Goal: Communication & Community: Share content

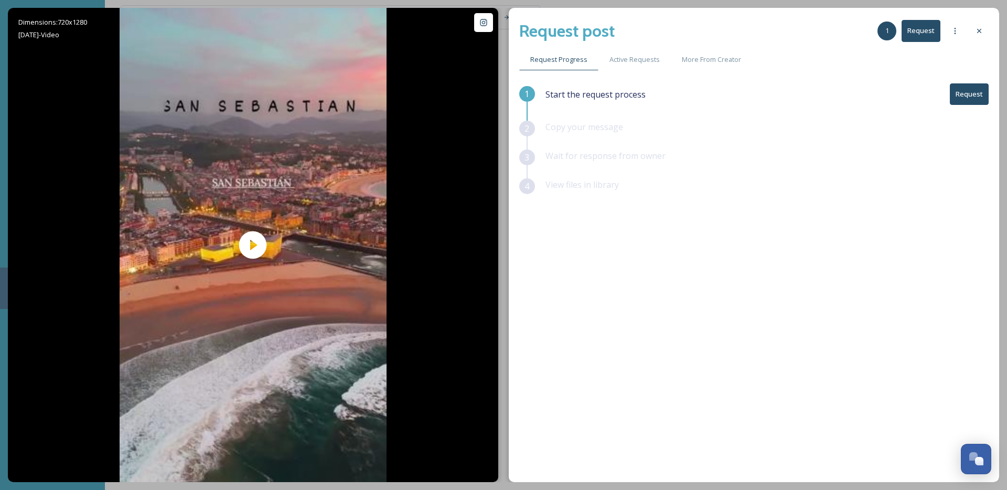
click at [975, 103] on button "Request" at bounding box center [969, 94] width 39 height 22
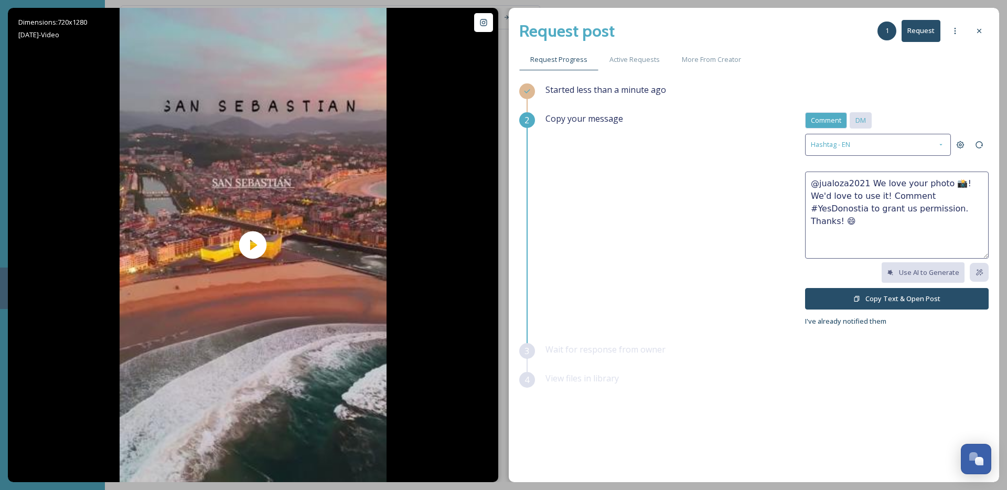
click at [857, 122] on span "DM" at bounding box center [860, 120] width 10 height 10
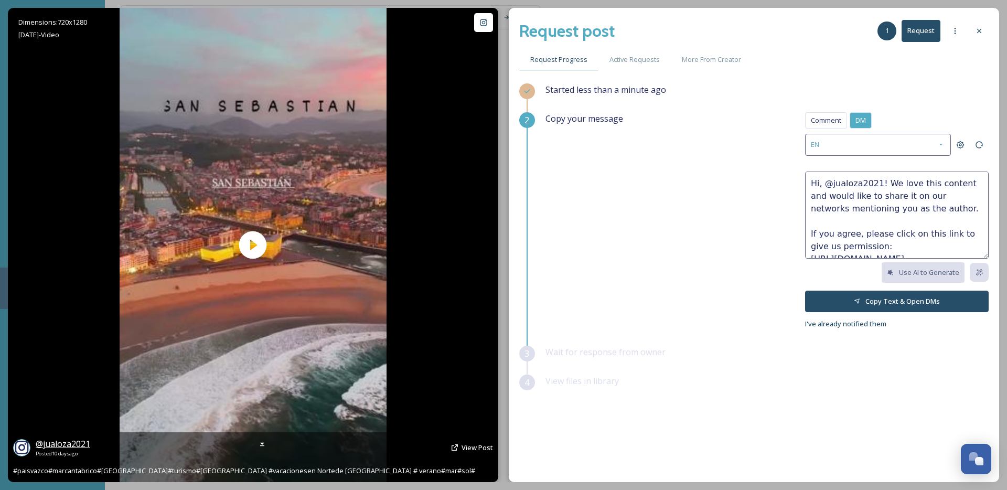
click at [76, 444] on span "@ jualoza2021" at bounding box center [63, 444] width 55 height 12
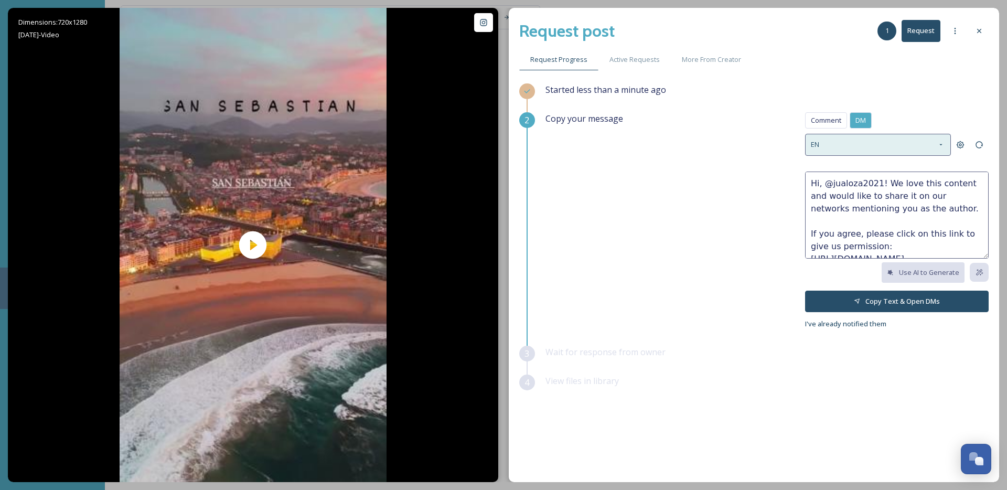
click at [909, 152] on div "EN" at bounding box center [878, 145] width 146 height 22
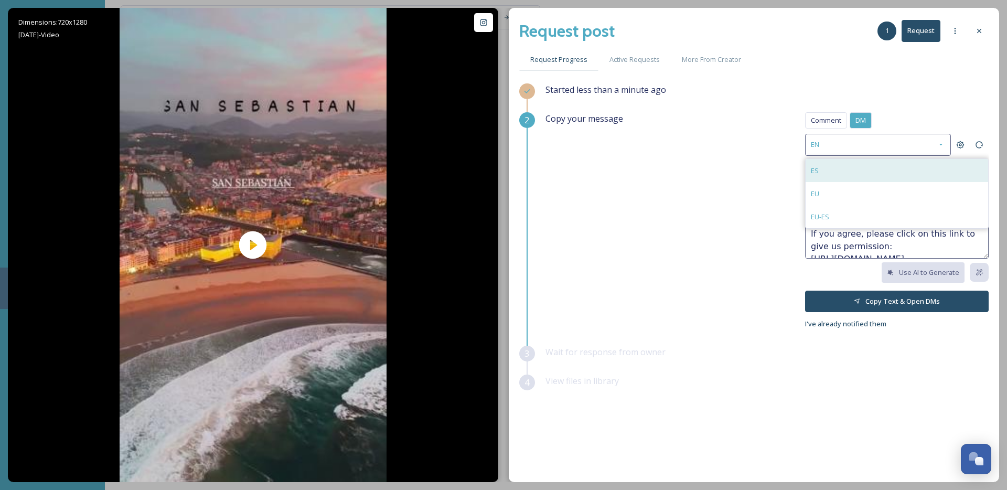
click at [845, 175] on div "ES" at bounding box center [897, 170] width 183 height 23
type textarea "¡Hola, @jualoza2021! Nos encanta este contenido y nos gustaría compartirlo en n…"
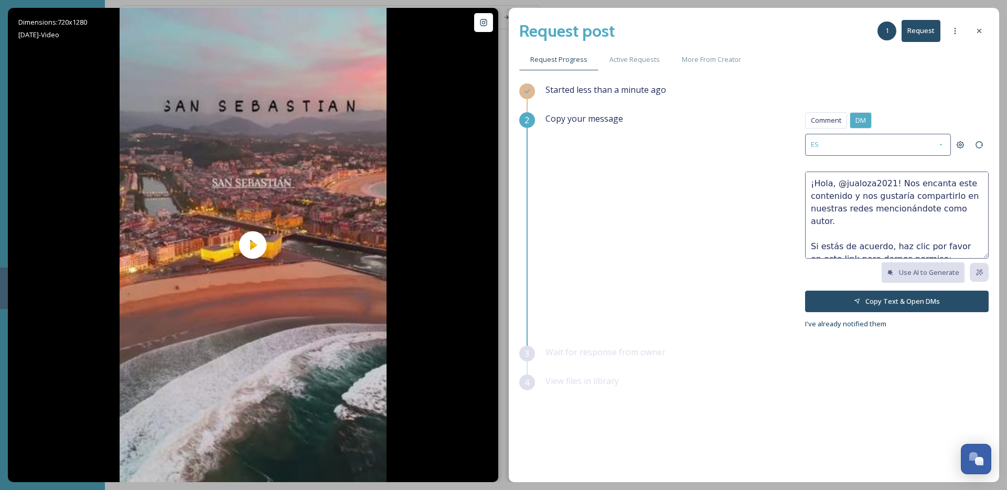
click at [859, 215] on textarea "¡Hola, @jualoza2021! Nos encanta este contenido y nos gustaría compartirlo en n…" at bounding box center [897, 215] width 184 height 87
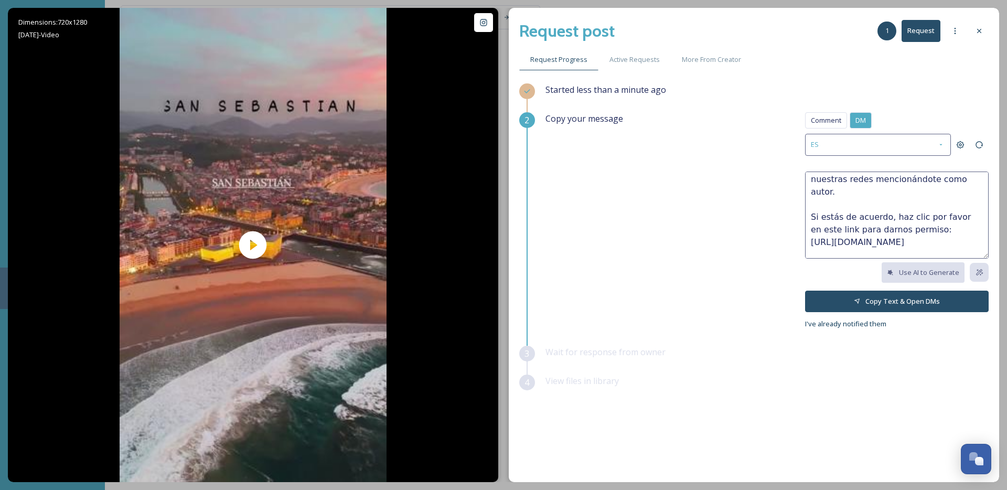
scroll to position [38, 0]
click at [900, 298] on button "Copy Text & Open DMs" at bounding box center [897, 302] width 184 height 22
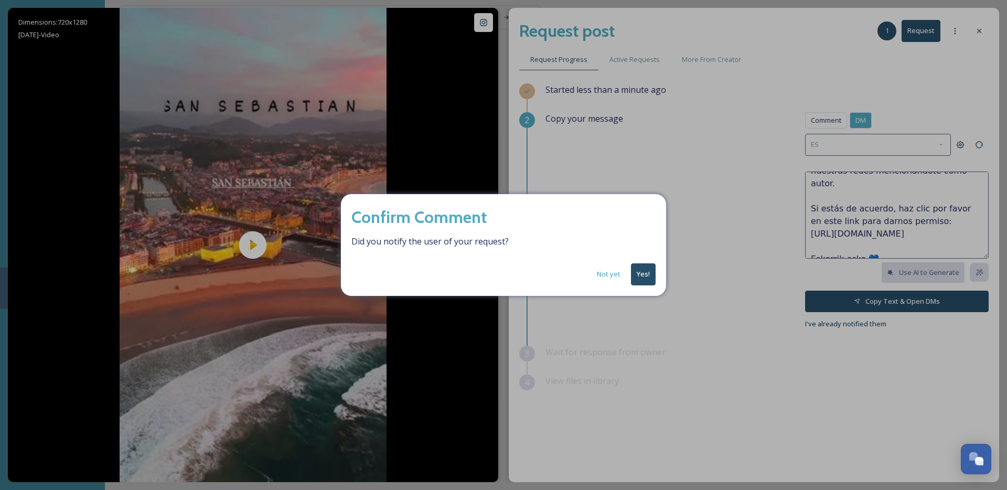
click at [648, 269] on button "Yes!" at bounding box center [643, 274] width 25 height 22
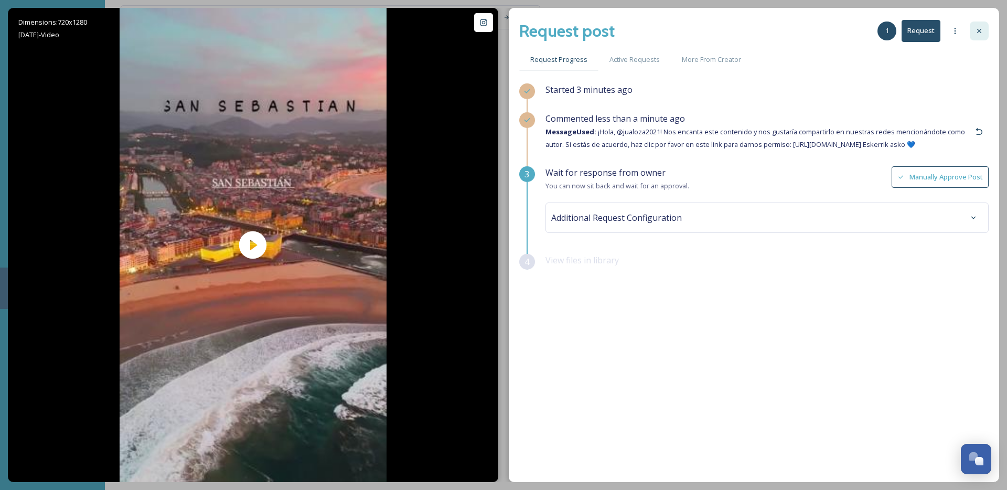
click at [976, 33] on icon at bounding box center [979, 31] width 8 height 8
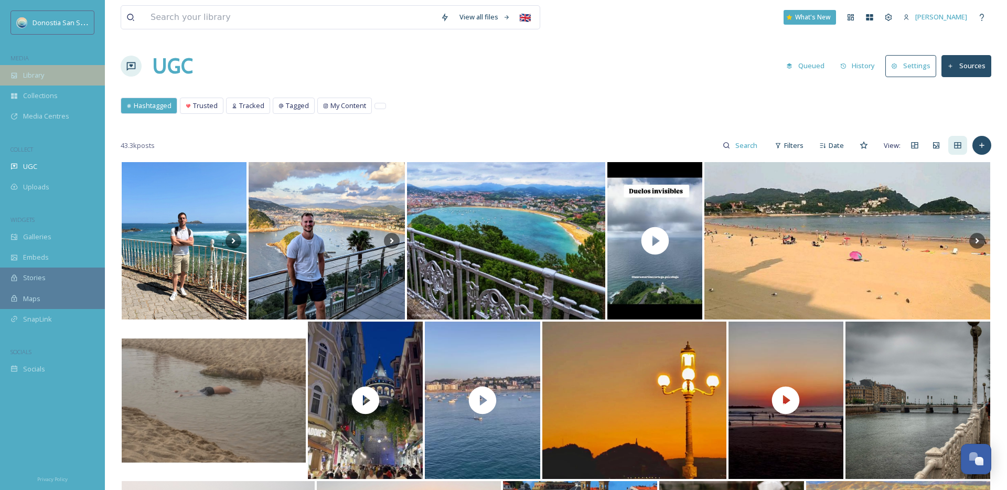
click at [52, 76] on div "Library" at bounding box center [52, 75] width 105 height 20
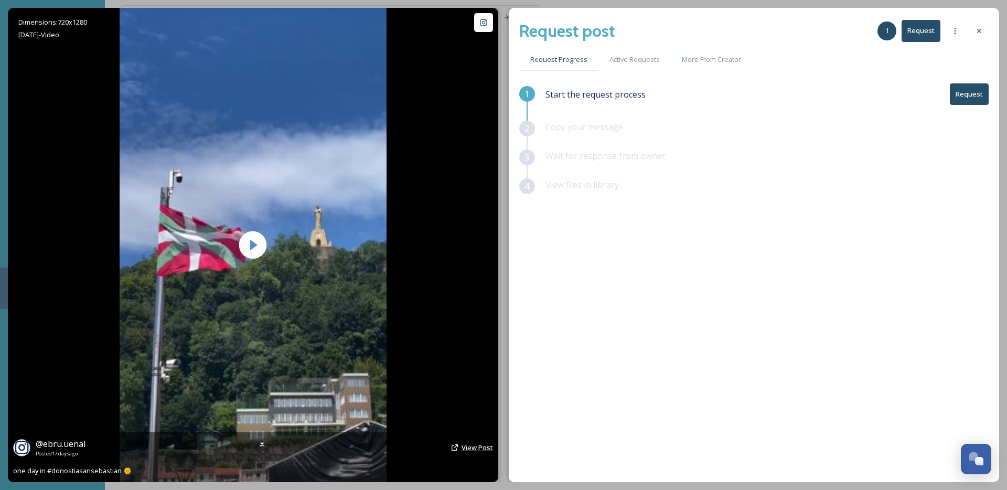
click at [477, 448] on span "View Post" at bounding box center [477, 447] width 31 height 9
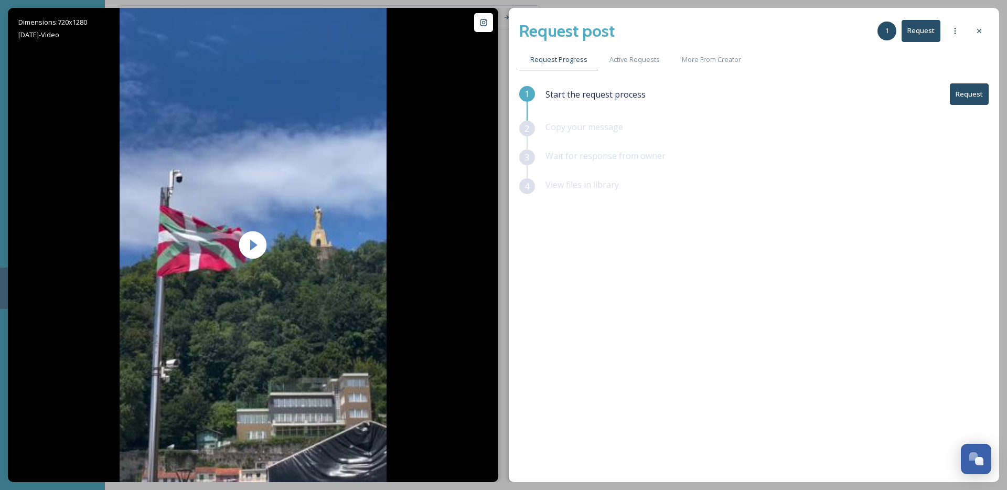
click at [965, 100] on button "Request" at bounding box center [969, 94] width 39 height 22
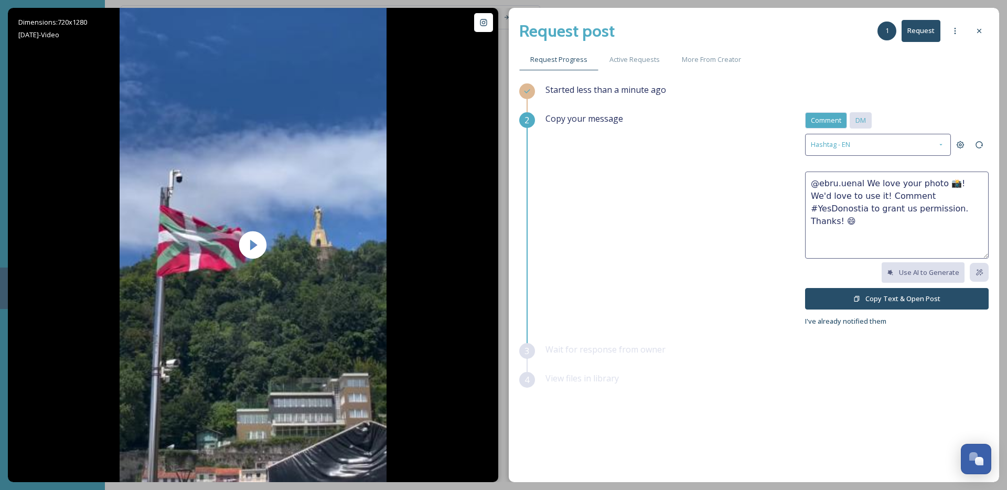
click at [857, 121] on span "DM" at bounding box center [860, 120] width 10 height 10
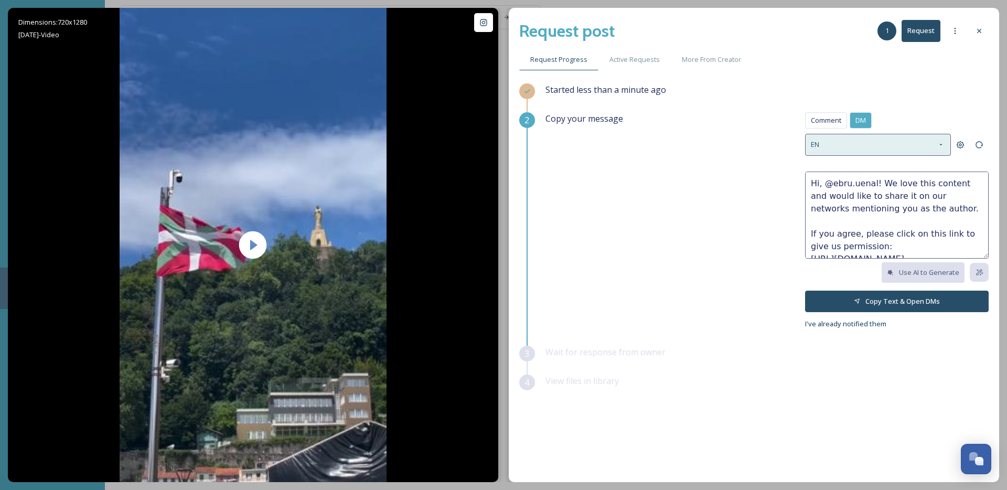
click at [851, 147] on div "EN" at bounding box center [878, 145] width 146 height 22
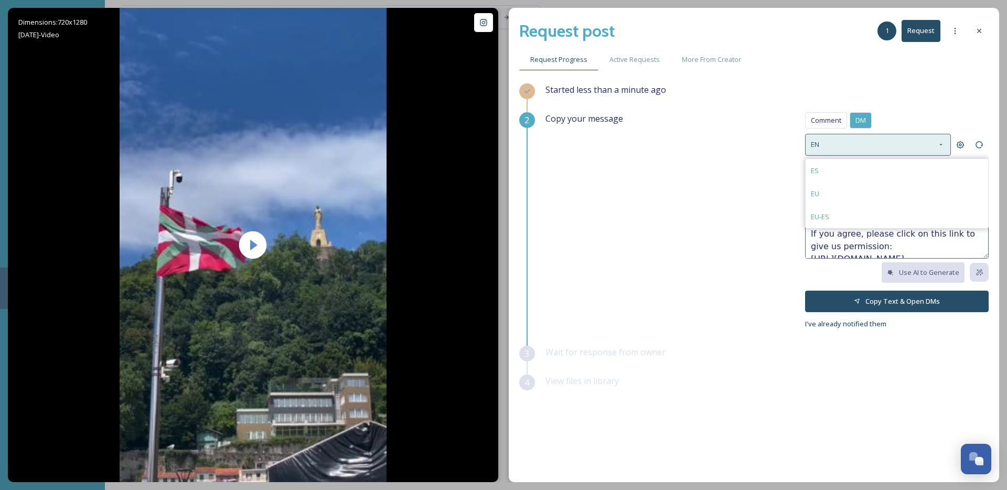
click at [835, 147] on div "EN" at bounding box center [878, 145] width 146 height 22
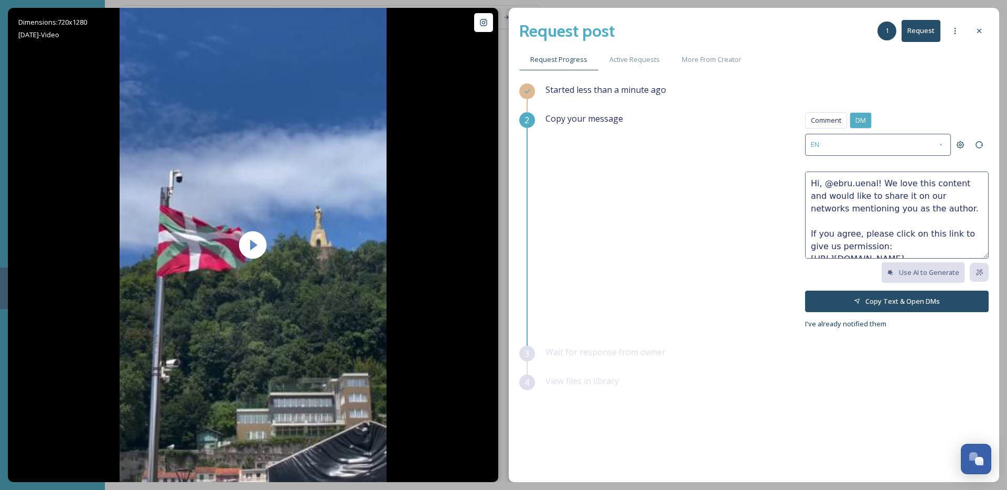
click at [843, 202] on textarea "Hi, @ebru.uenal! We love this content and would like to share it on our network…" at bounding box center [897, 215] width 184 height 87
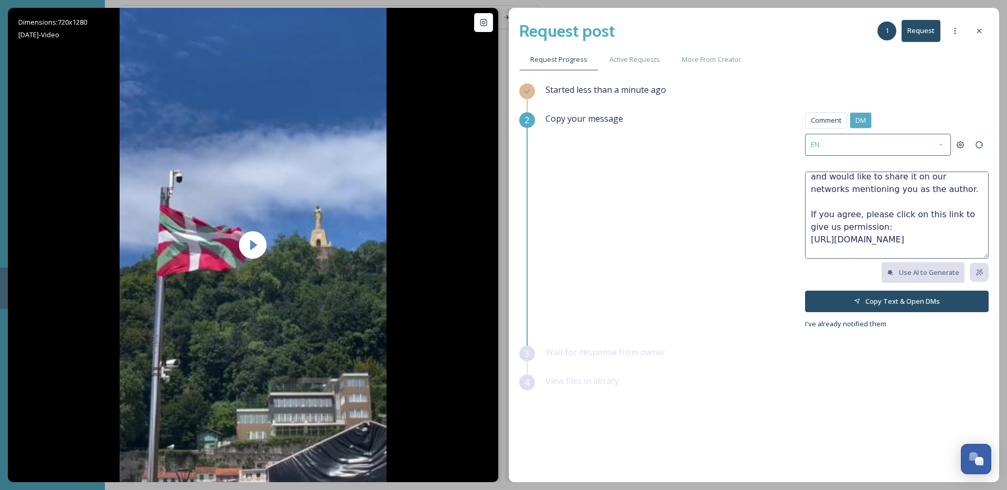
scroll to position [38, 0]
click at [884, 302] on button "Copy Text & Open DMs" at bounding box center [897, 302] width 184 height 22
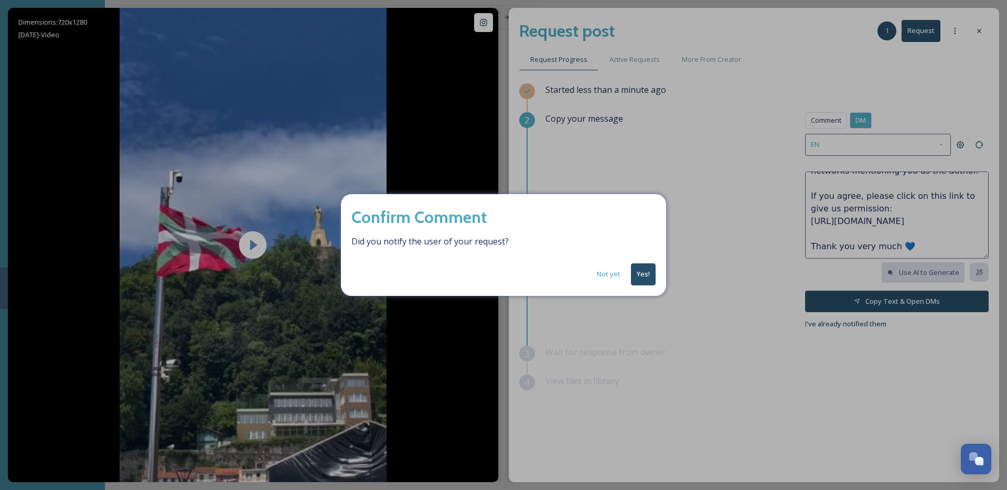
click at [638, 277] on button "Yes!" at bounding box center [643, 274] width 25 height 22
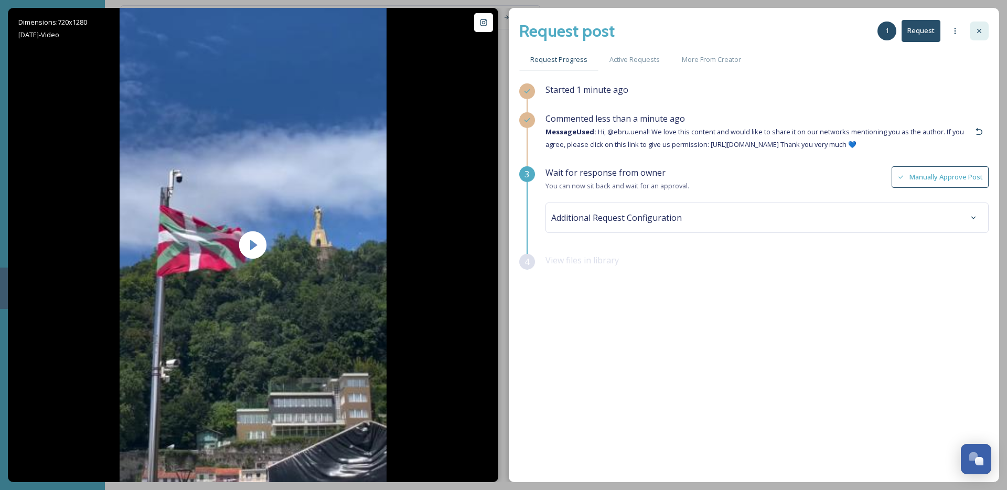
click at [982, 33] on icon at bounding box center [979, 31] width 8 height 8
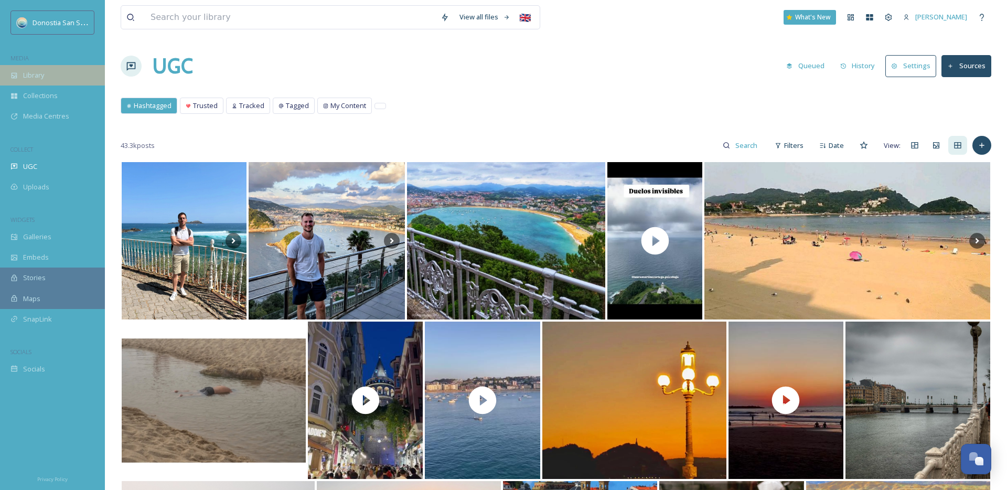
click at [61, 79] on div "Library" at bounding box center [52, 75] width 105 height 20
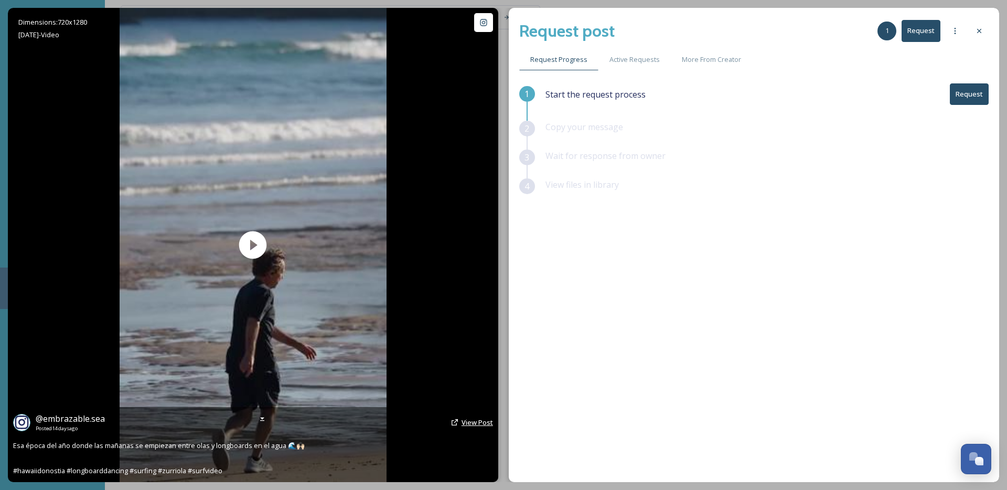
click at [487, 424] on span "View Post" at bounding box center [477, 421] width 31 height 9
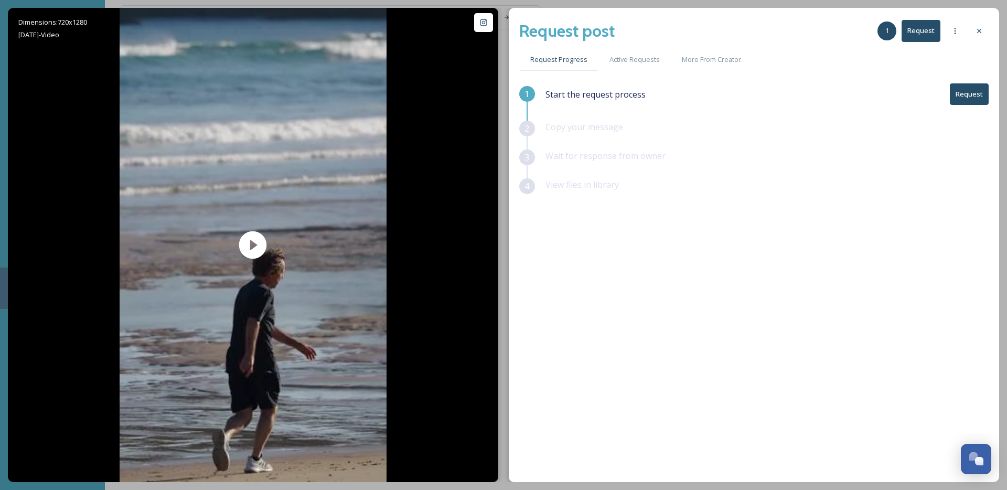
drag, startPoint x: 980, startPoint y: 96, endPoint x: 965, endPoint y: 115, distance: 24.3
click at [980, 96] on button "Request" at bounding box center [969, 94] width 39 height 22
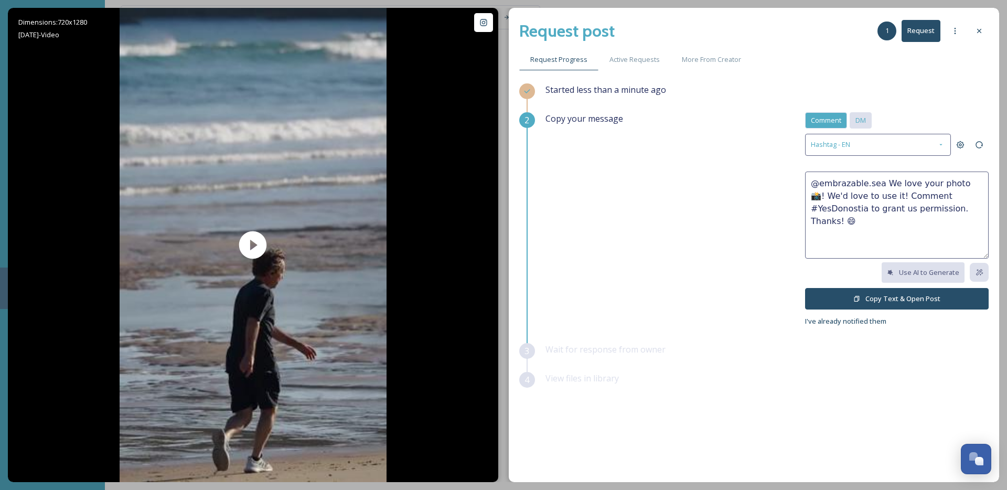
click at [868, 121] on div "DM" at bounding box center [861, 120] width 22 height 16
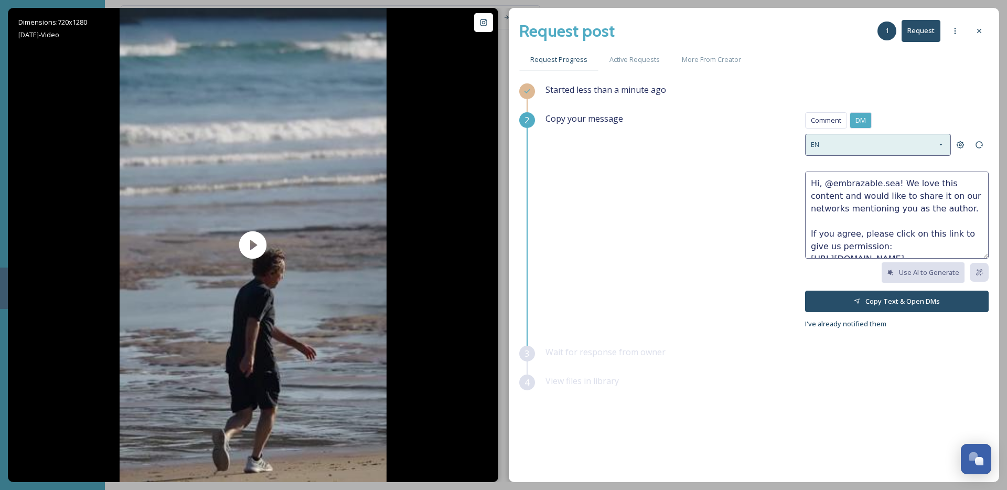
click at [847, 149] on div "EN" at bounding box center [878, 145] width 146 height 22
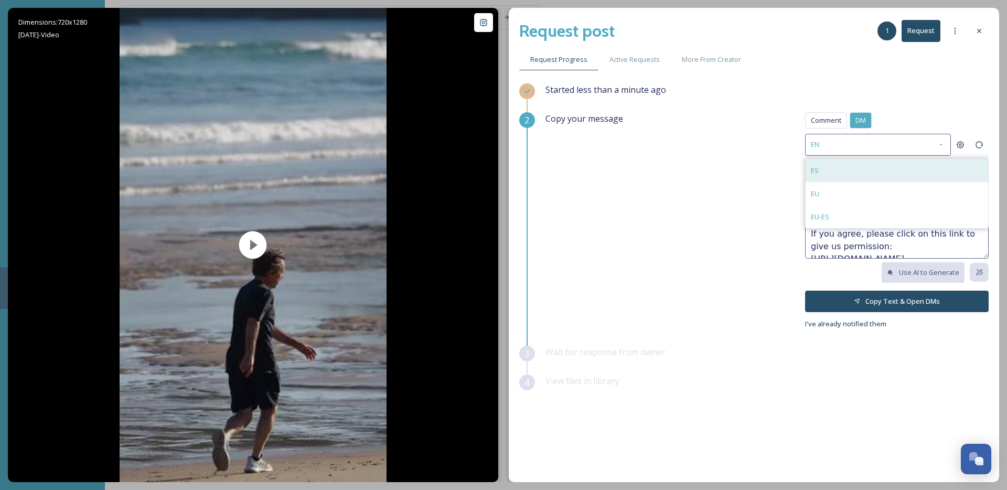
click at [831, 176] on div "ES" at bounding box center [897, 170] width 183 height 23
type textarea "¡Hola, @embrazable.sea! Nos encanta este contenido y nos gustaría compartirlo e…"
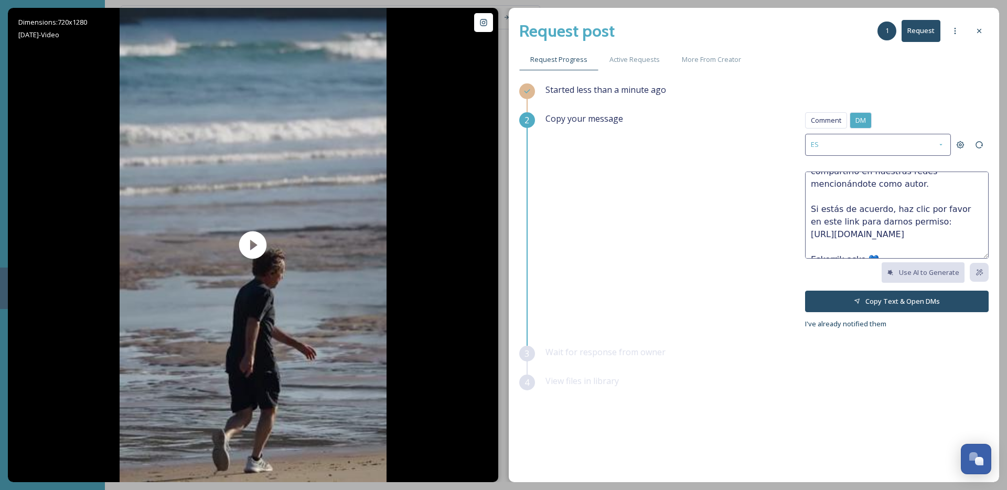
scroll to position [38, 0]
click at [903, 295] on button "Copy Text & Open DMs" at bounding box center [897, 302] width 184 height 22
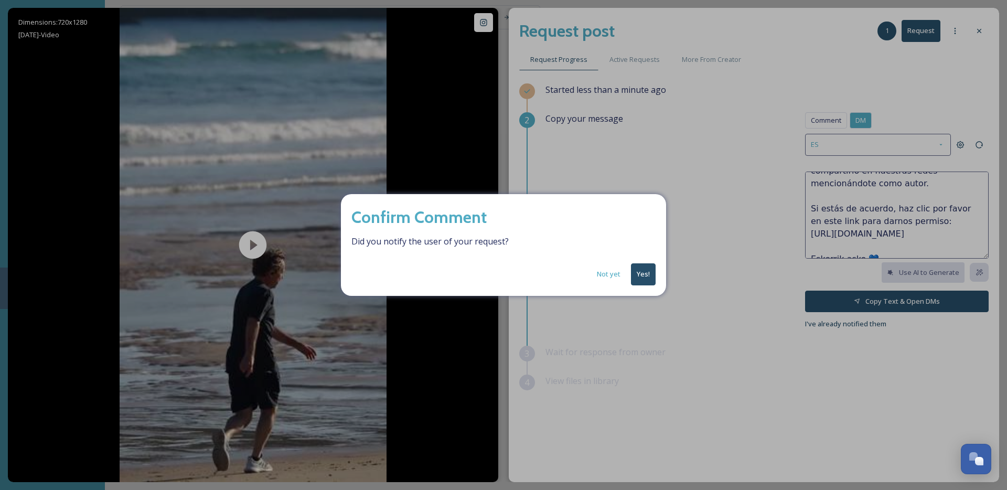
click at [645, 276] on button "Yes!" at bounding box center [643, 274] width 25 height 22
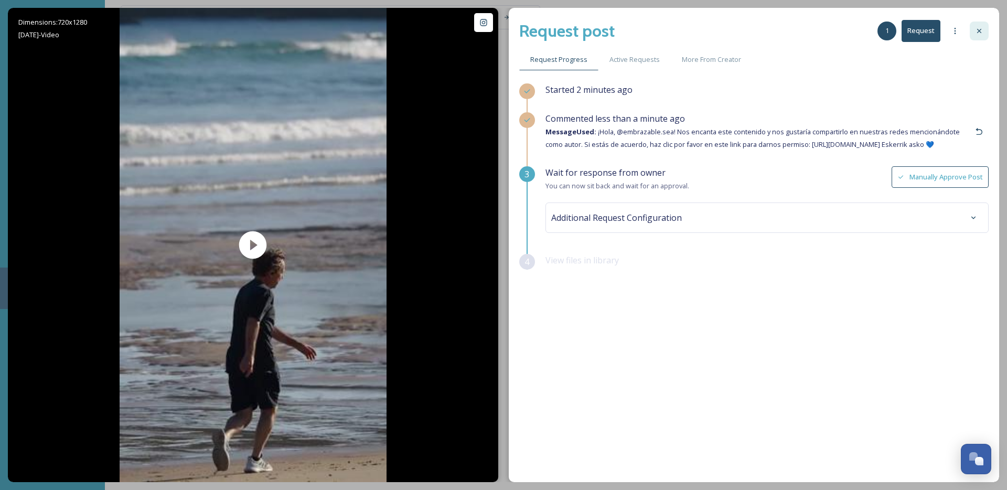
click at [979, 36] on div at bounding box center [979, 31] width 19 height 19
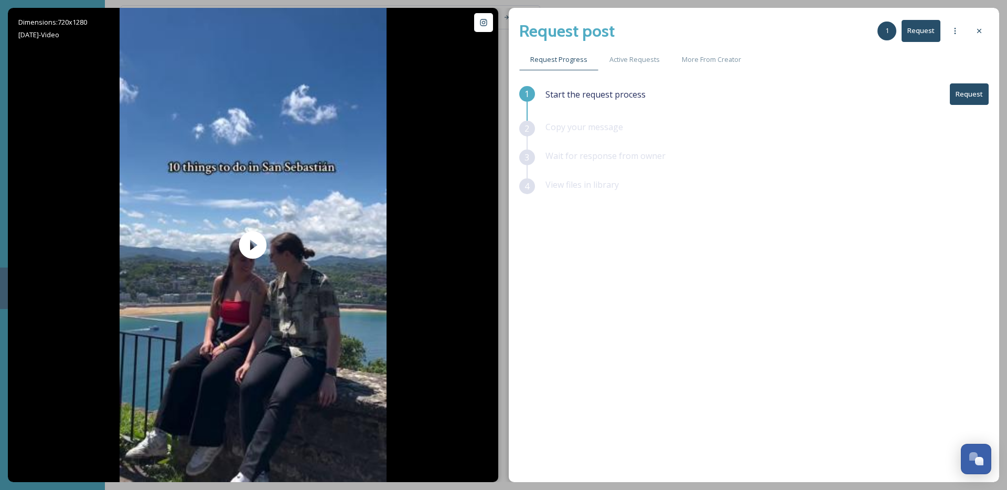
click at [973, 93] on button "Request" at bounding box center [969, 94] width 39 height 22
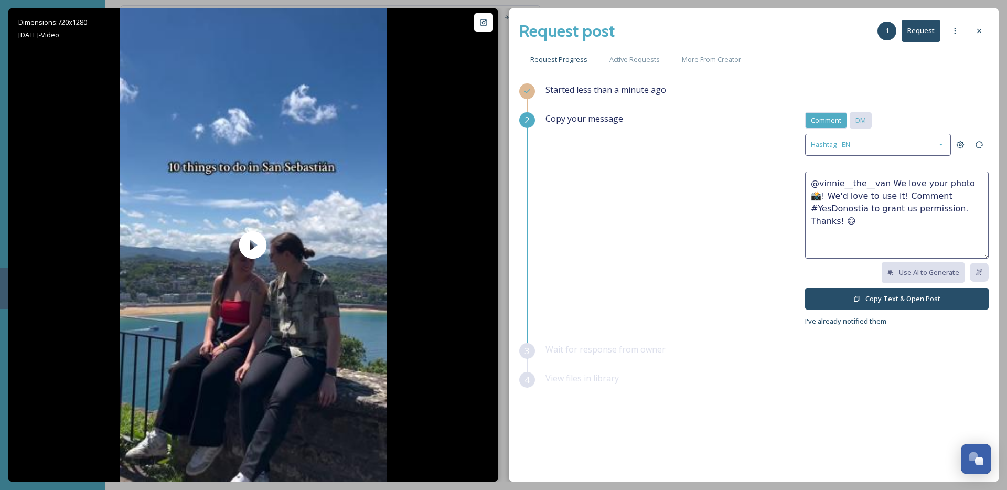
click at [865, 125] on div "DM" at bounding box center [861, 120] width 22 height 16
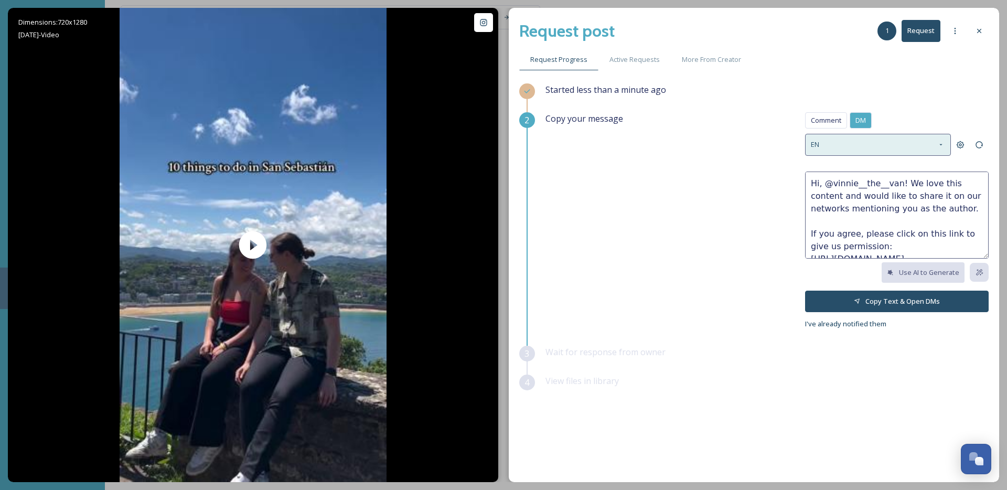
click at [863, 148] on div "EN" at bounding box center [878, 145] width 146 height 22
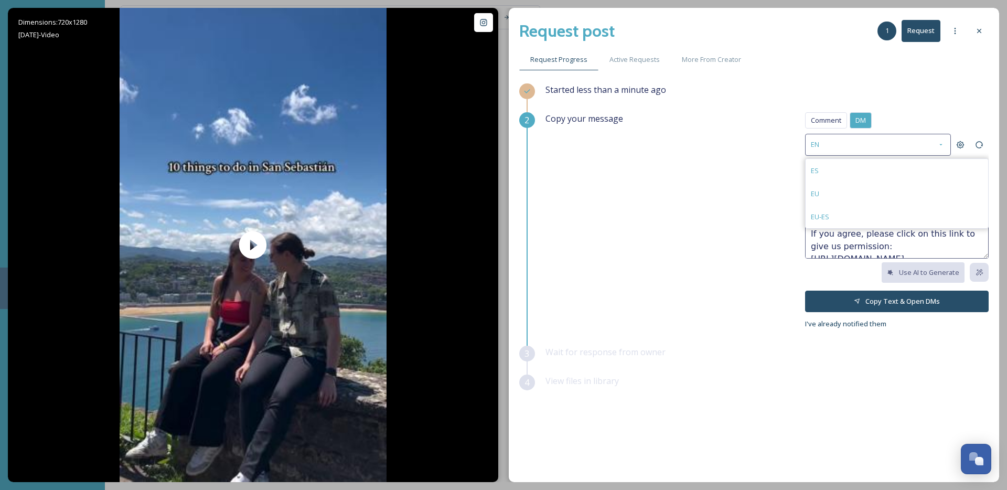
click at [743, 184] on div "Copy your message Comment DM Comment DM EN ES EU EU-ES Hi, @vinnie__the__van! W…" at bounding box center [766, 221] width 443 height 218
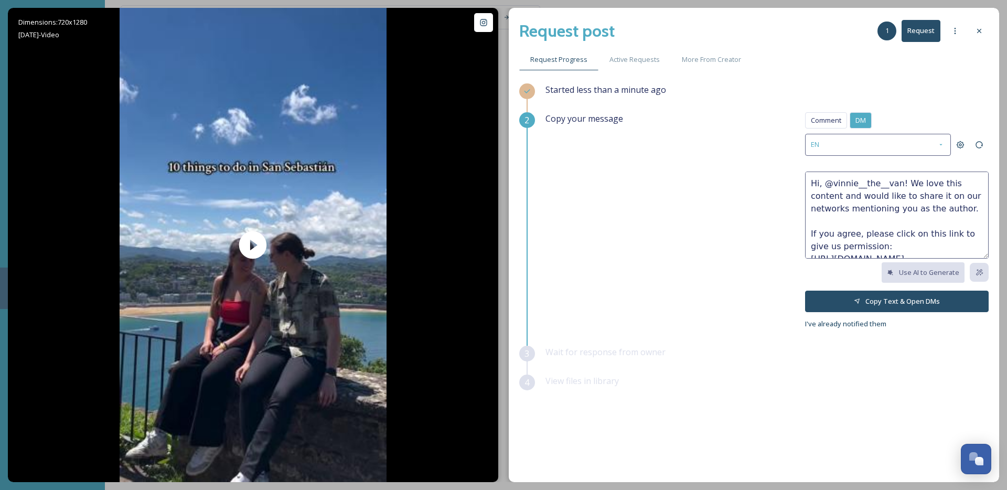
click at [905, 310] on button "Copy Text & Open DMs" at bounding box center [897, 302] width 184 height 22
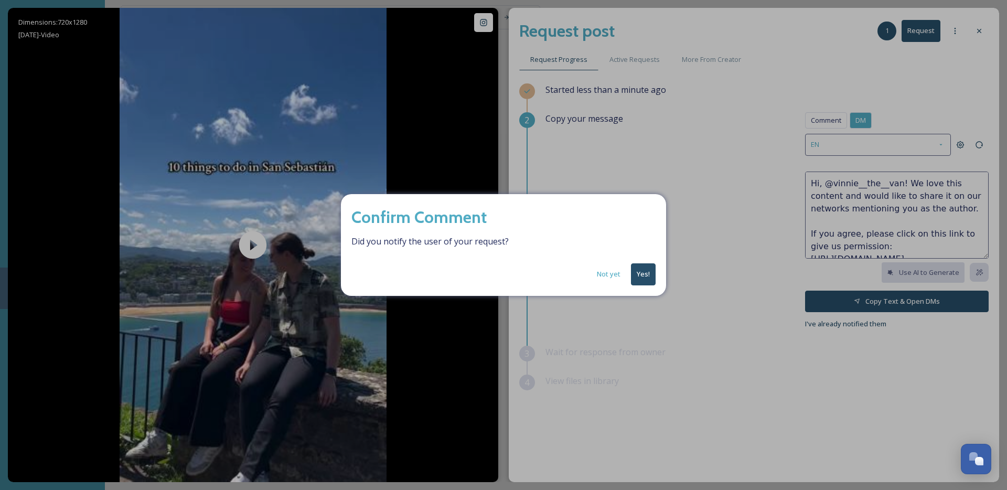
click at [612, 275] on button "Not yet" at bounding box center [609, 274] width 34 height 20
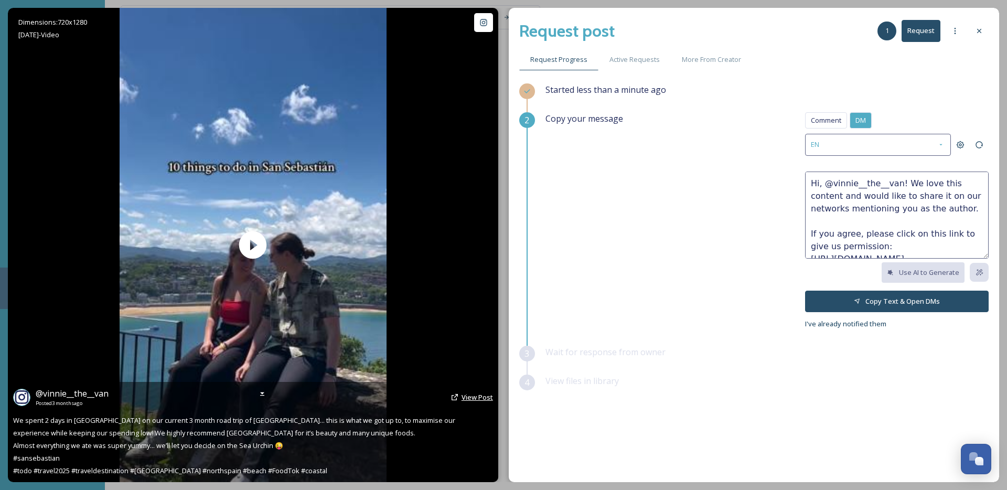
click at [469, 393] on span "View Post" at bounding box center [477, 396] width 31 height 9
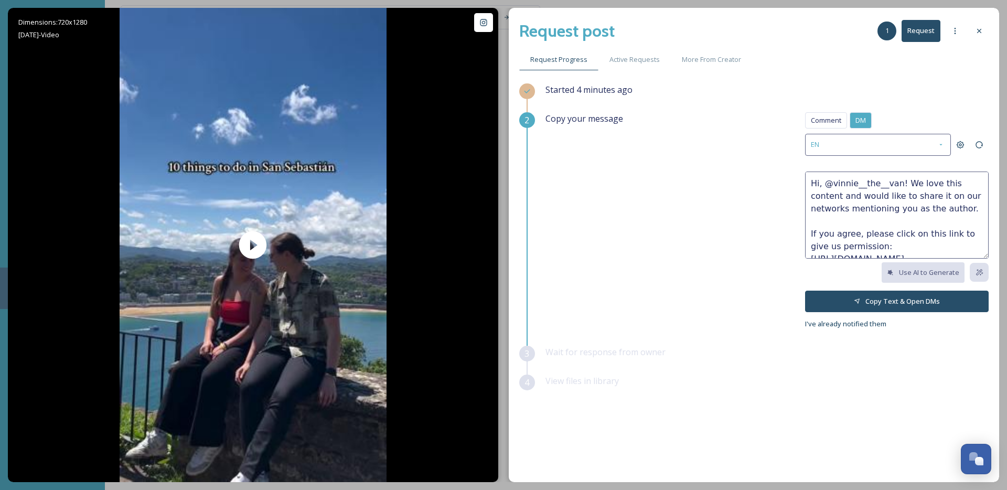
click at [857, 300] on icon at bounding box center [857, 301] width 7 height 7
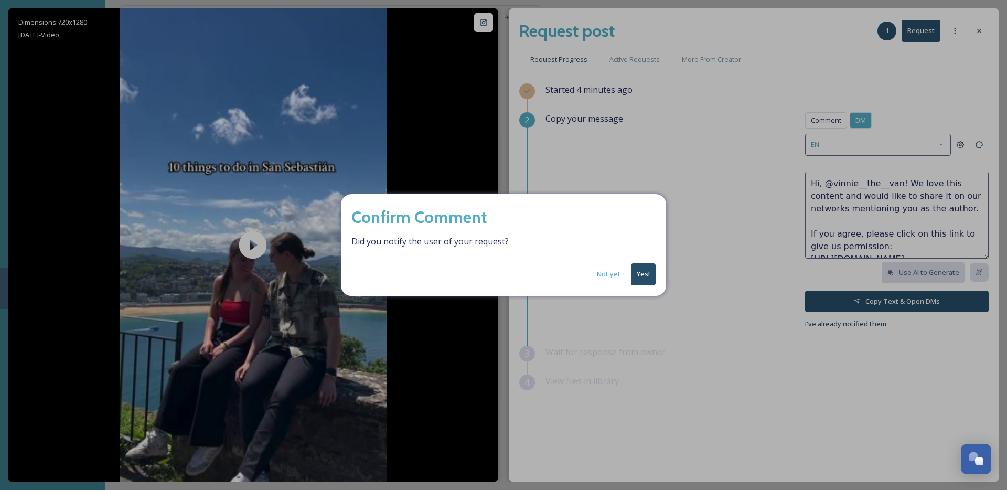
click at [646, 273] on button "Yes!" at bounding box center [643, 274] width 25 height 22
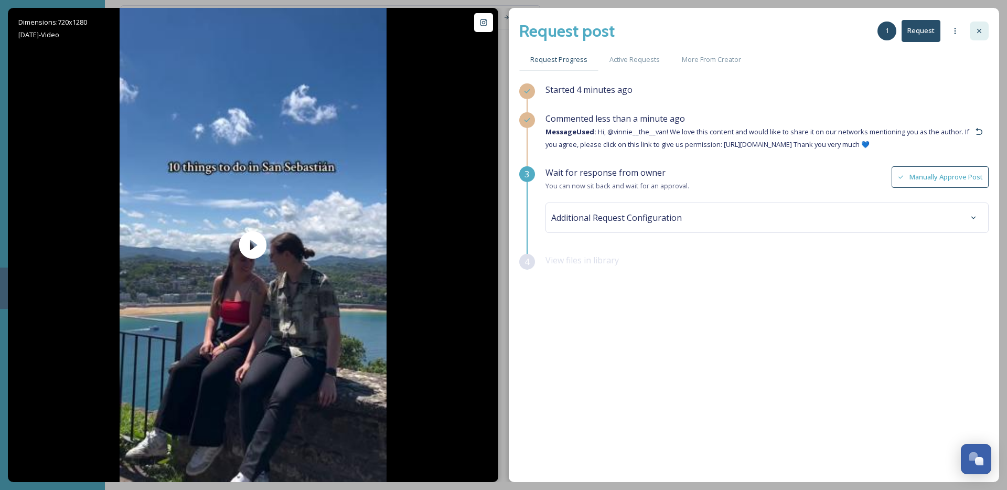
click at [981, 33] on icon at bounding box center [979, 31] width 8 height 8
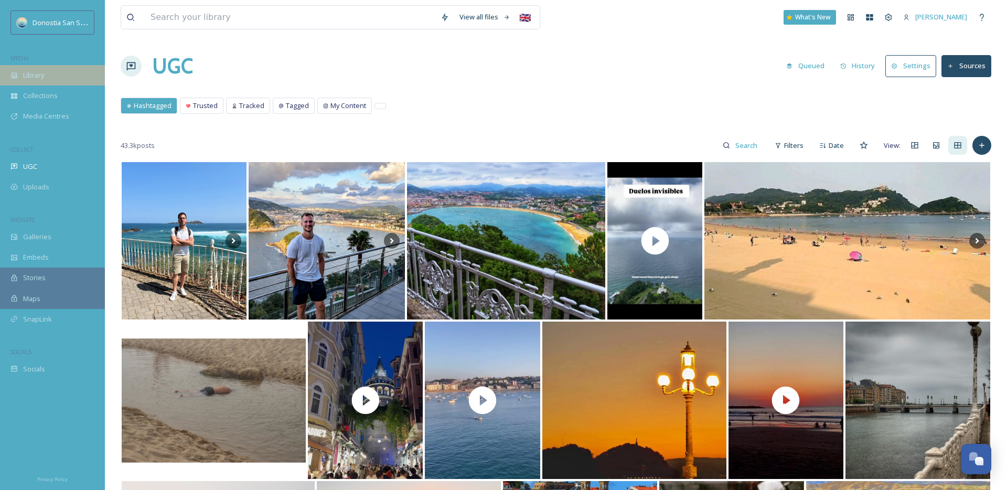
click at [41, 73] on span "Library" at bounding box center [33, 75] width 21 height 10
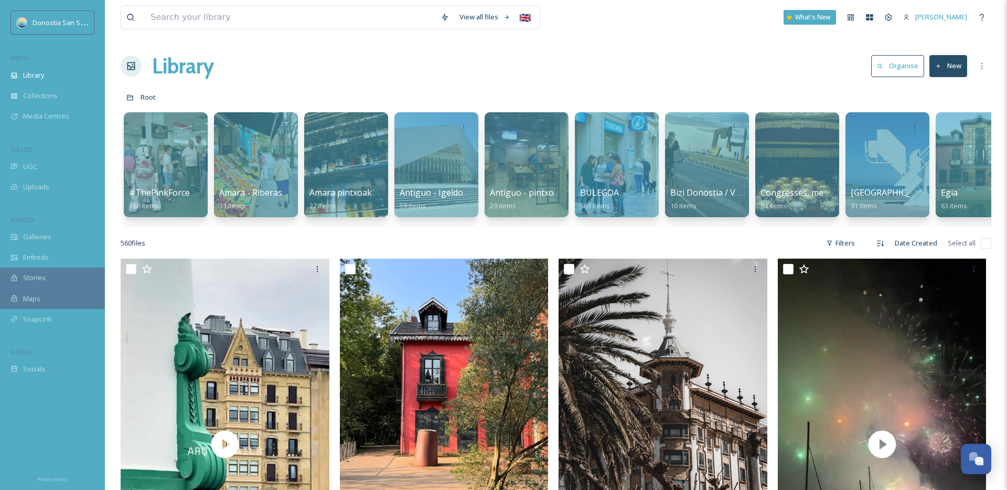
click at [453, 245] on div "560 file s Filters Date Created Select all" at bounding box center [556, 243] width 871 height 20
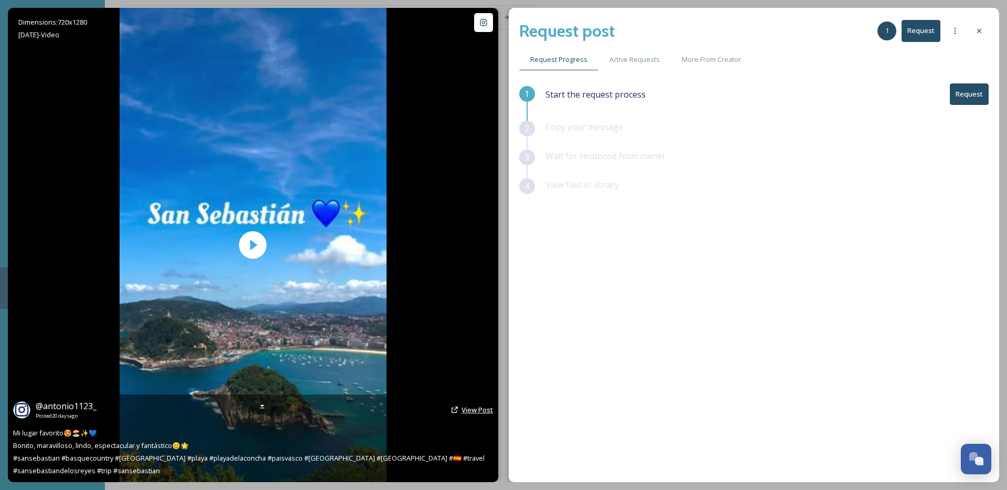
click at [465, 409] on span "View Post" at bounding box center [477, 409] width 31 height 9
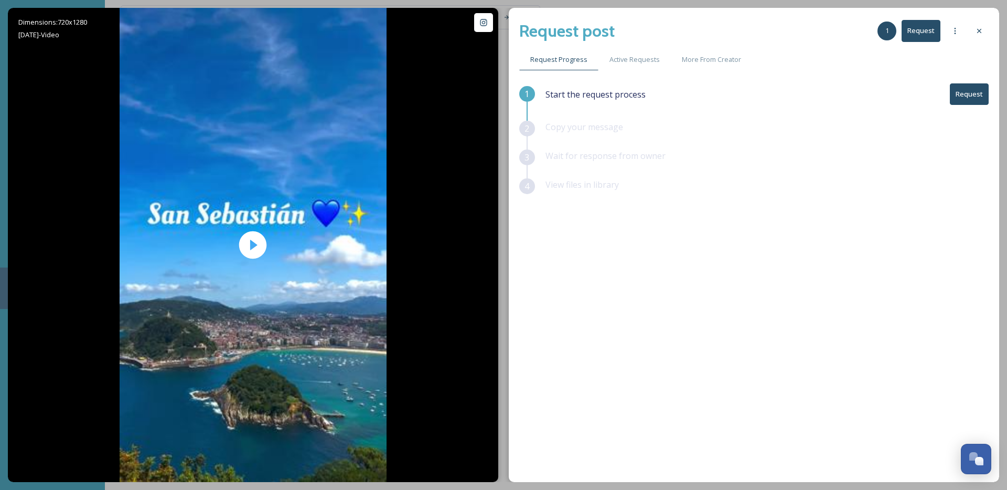
click at [968, 97] on button "Request" at bounding box center [969, 94] width 39 height 22
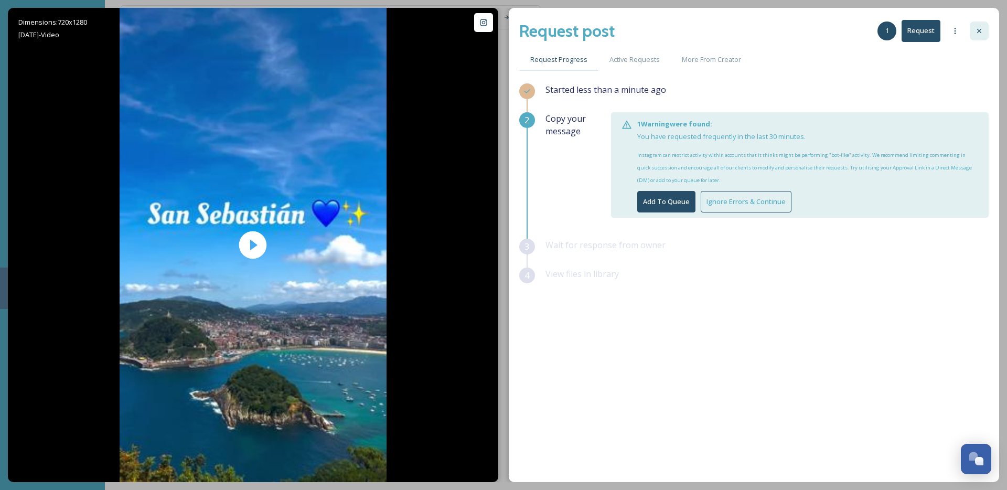
click at [984, 34] on div at bounding box center [979, 31] width 19 height 19
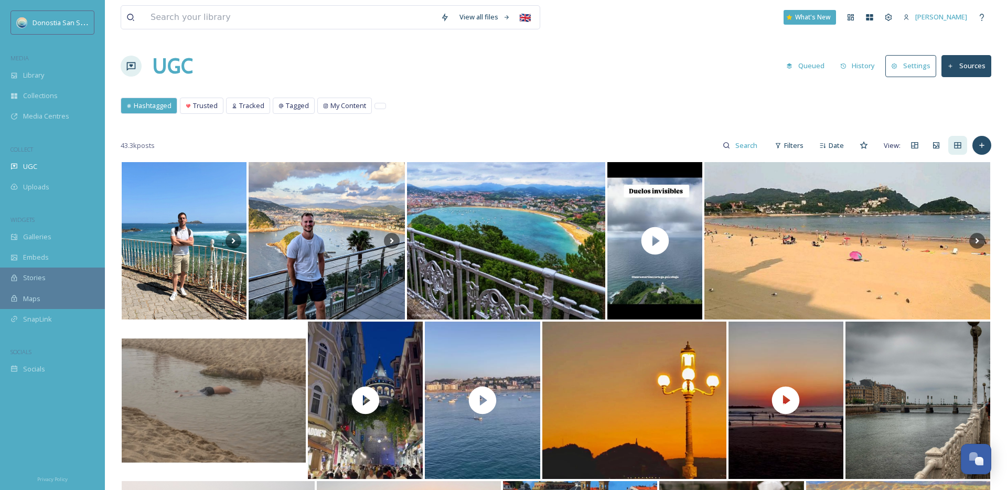
click at [360, 77] on div "UGC Queued History Settings Sources" at bounding box center [556, 65] width 871 height 31
click at [47, 72] on div "Library" at bounding box center [52, 75] width 105 height 20
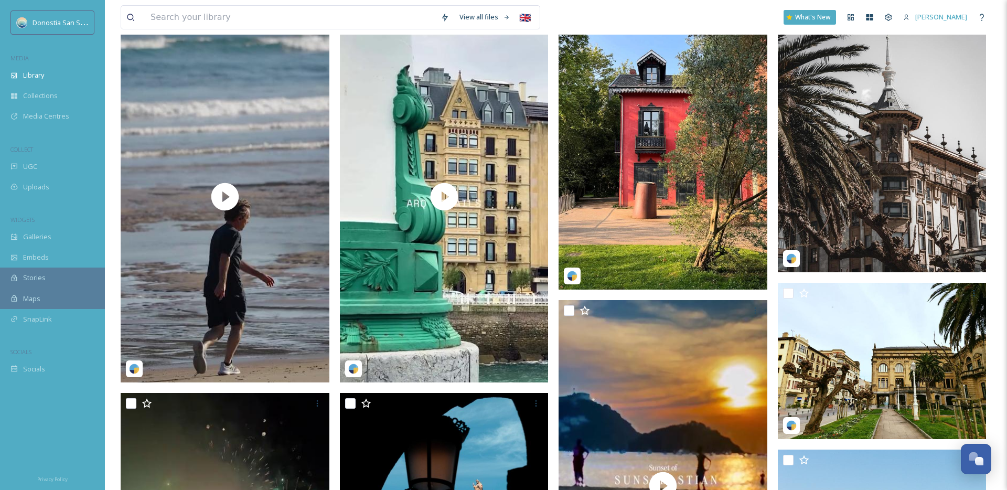
scroll to position [232, 0]
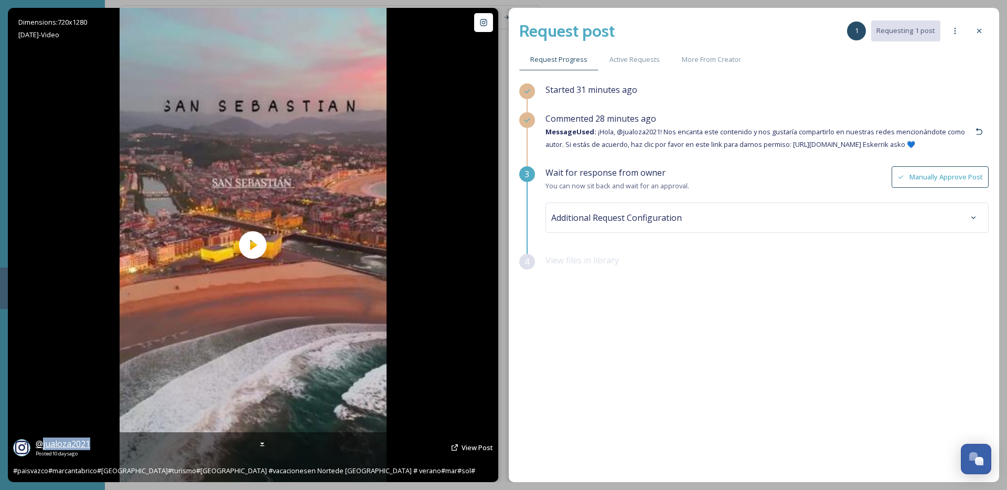
drag, startPoint x: 95, startPoint y: 444, endPoint x: 43, endPoint y: 445, distance: 52.5
click at [43, 445] on div "@ jualoza2021 Posted 10 days ago View Post" at bounding box center [253, 447] width 480 height 20
copy span "jualoza2021"
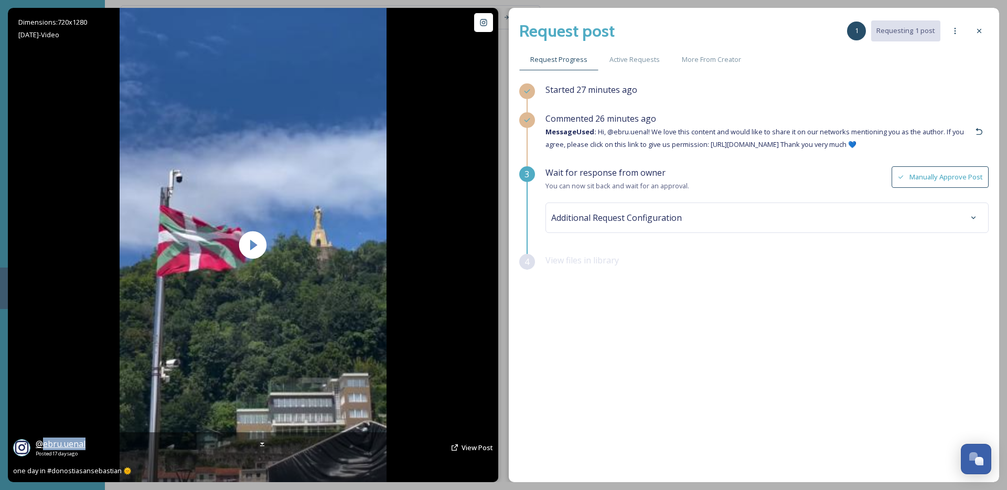
drag, startPoint x: 100, startPoint y: 444, endPoint x: 39, endPoint y: 443, distance: 60.3
click at [39, 444] on div "@ ebru.uenal Posted 17 days ago View Post" at bounding box center [253, 447] width 480 height 20
copy span "ebru.uenal"
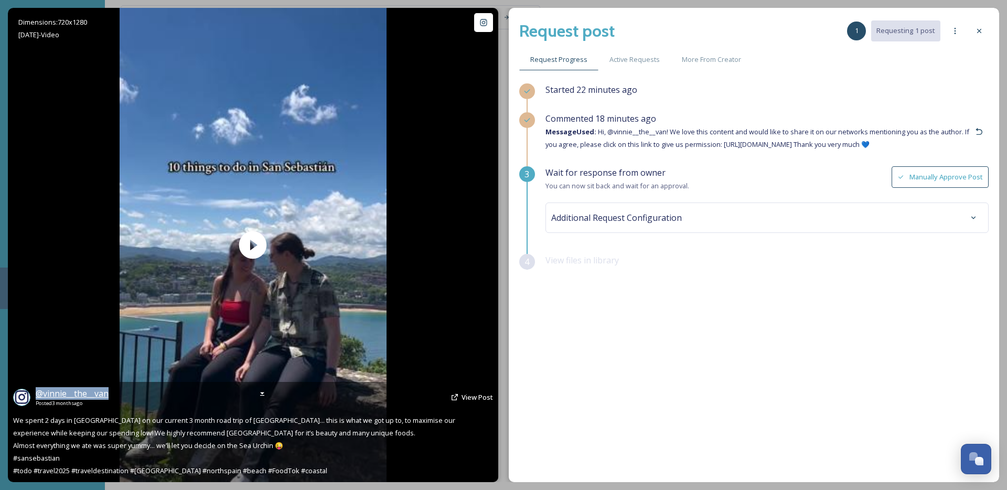
drag, startPoint x: 98, startPoint y: 394, endPoint x: 37, endPoint y: 394, distance: 61.4
click at [37, 394] on div "@ vinnie__the__van Posted [DATE] View Post" at bounding box center [253, 397] width 480 height 20
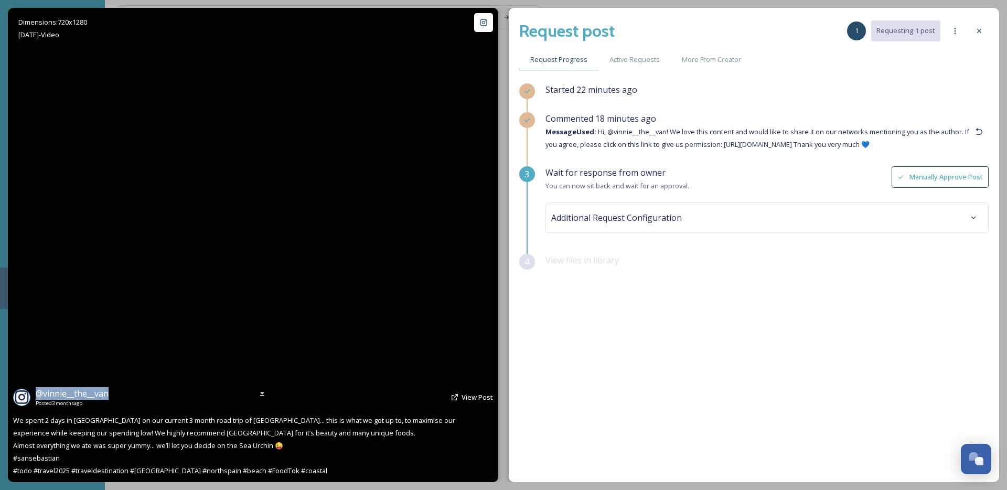
copy span "@ vinnie__the__van"
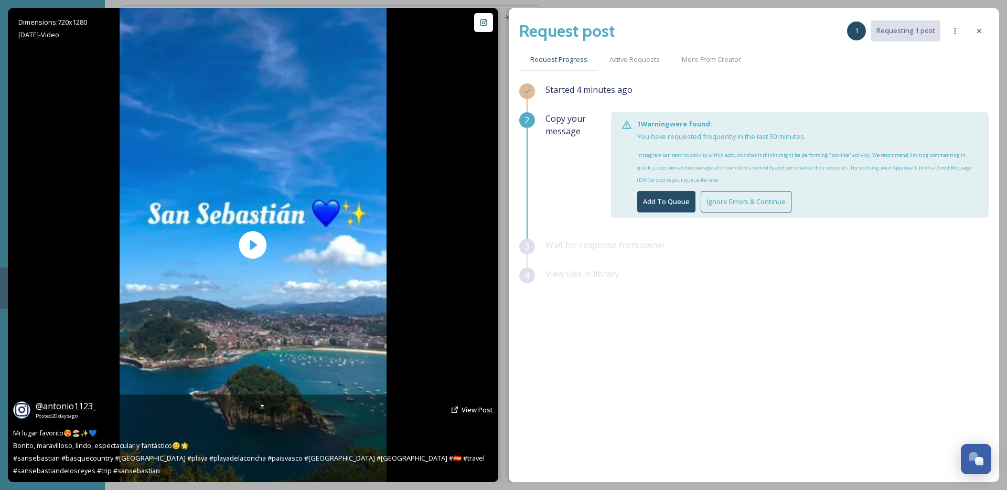
drag, startPoint x: 112, startPoint y: 413, endPoint x: 49, endPoint y: 409, distance: 63.6
click at [49, 409] on div "@ antonio1123_ Posted [DATE] View Post" at bounding box center [253, 410] width 480 height 20
click at [107, 409] on div "@ antonio1123_ Posted [DATE] View Post" at bounding box center [253, 410] width 480 height 20
drag, startPoint x: 112, startPoint y: 406, endPoint x: 43, endPoint y: 406, distance: 68.7
click at [43, 406] on div "@ antonio1123_ Posted [DATE] View Post" at bounding box center [253, 410] width 480 height 20
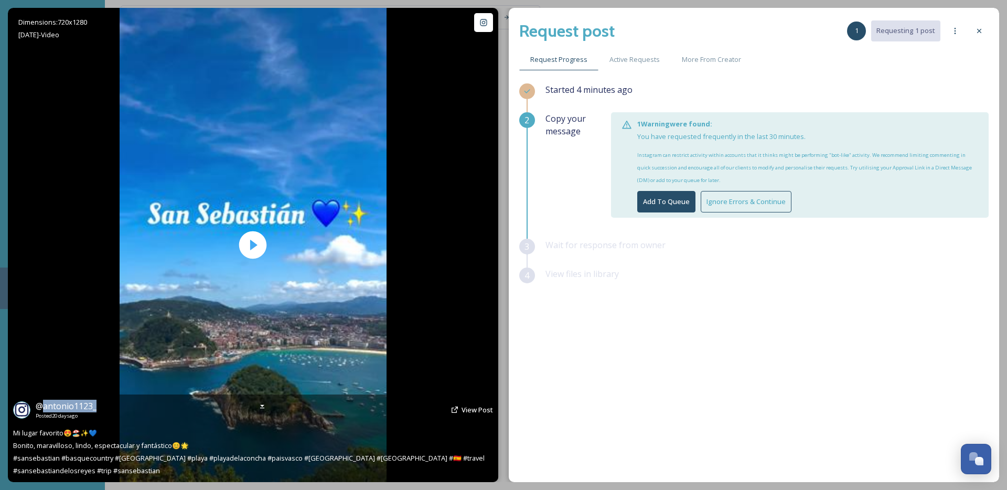
copy span "antonio1123_"
